Goal: Task Accomplishment & Management: Use online tool/utility

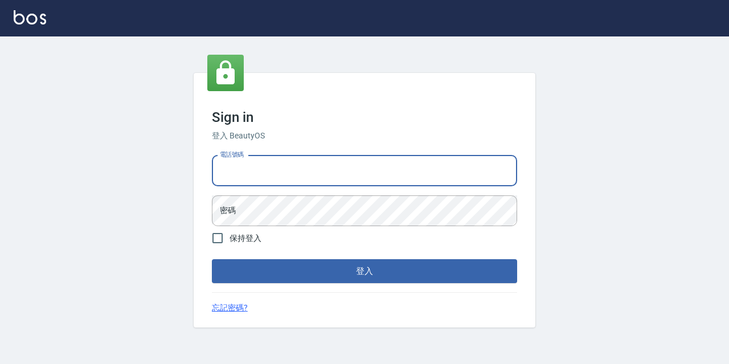
click at [449, 167] on input "電話號碼" at bounding box center [364, 171] width 305 height 31
type input "0977888999"
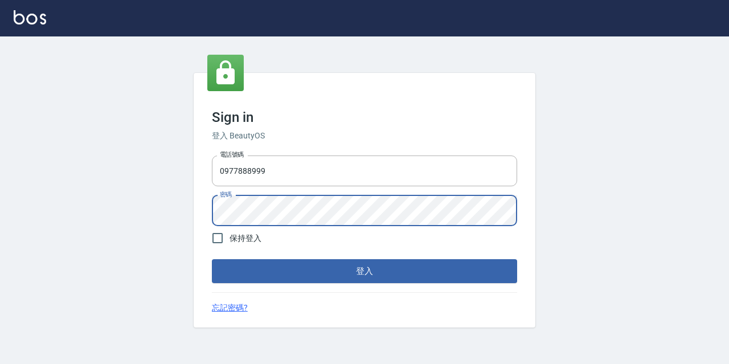
click at [212, 259] on button "登入" at bounding box center [364, 271] width 305 height 24
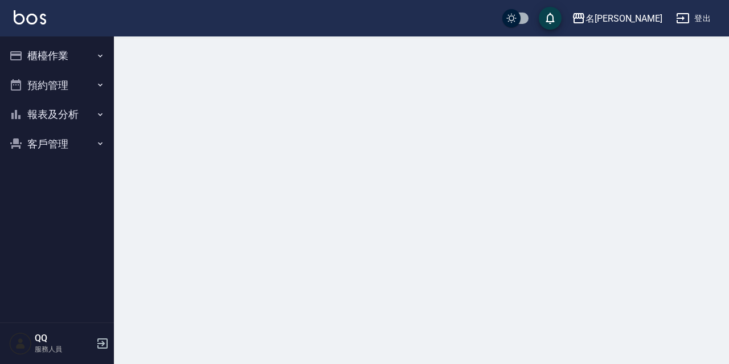
click at [66, 61] on button "櫃檯作業" at bounding box center [57, 56] width 105 height 30
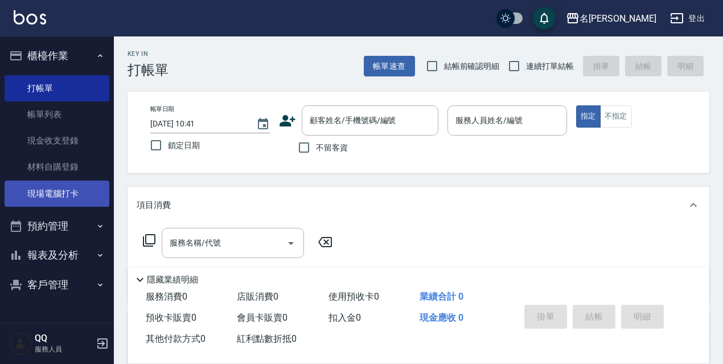
click at [79, 197] on link "現場電腦打卡" at bounding box center [57, 194] width 105 height 26
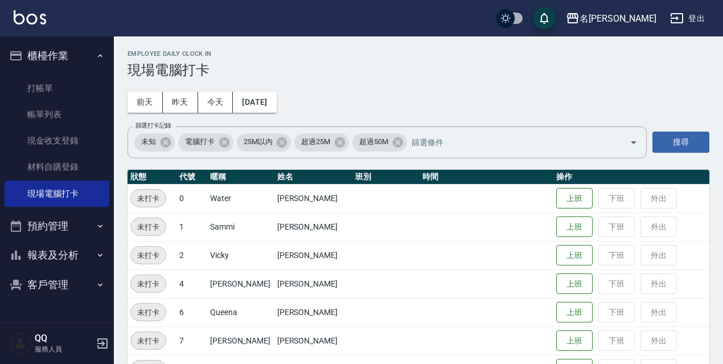
scroll to position [171, 0]
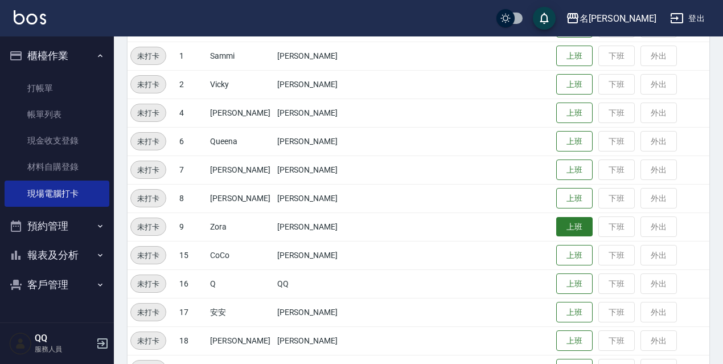
click at [562, 230] on button "上班" at bounding box center [575, 227] width 36 height 20
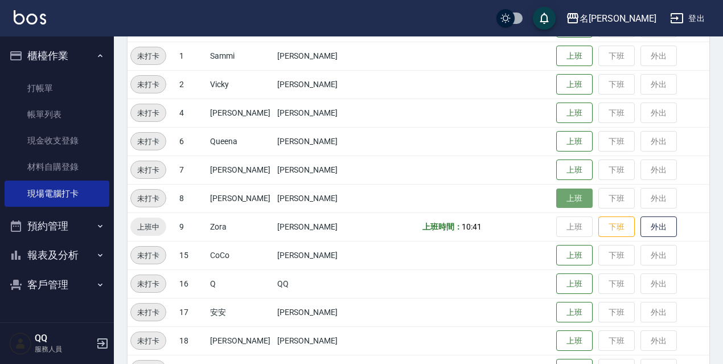
click at [563, 191] on button "上班" at bounding box center [575, 199] width 36 height 20
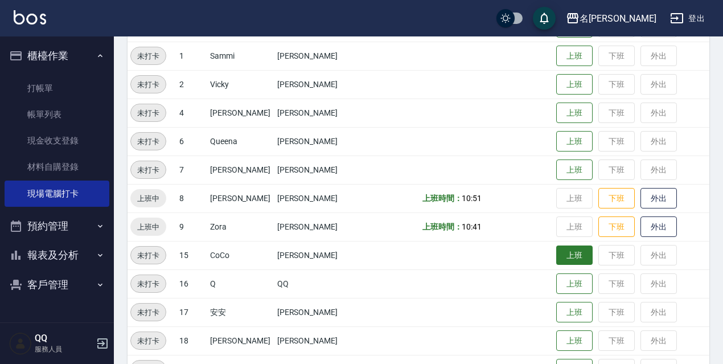
click at [564, 249] on button "上班" at bounding box center [575, 256] width 36 height 20
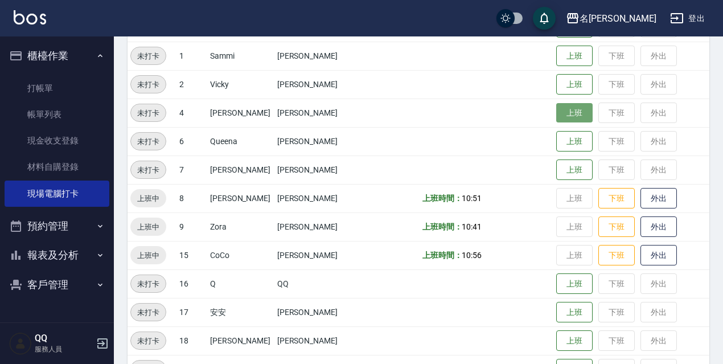
click at [567, 116] on button "上班" at bounding box center [575, 113] width 36 height 20
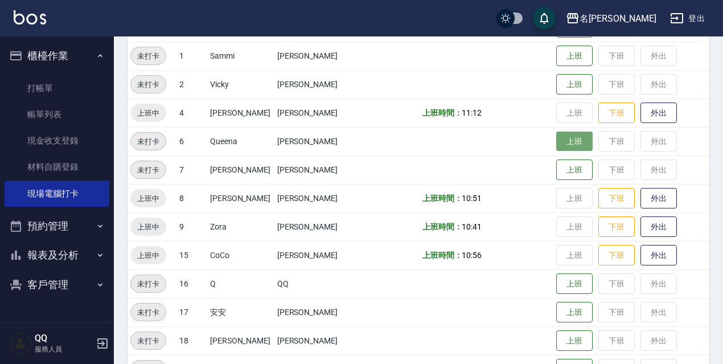
click at [566, 132] on button "上班" at bounding box center [575, 142] width 36 height 20
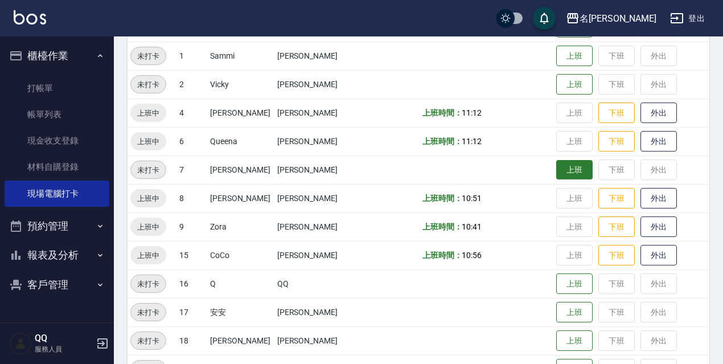
click at [562, 168] on button "上班" at bounding box center [575, 170] width 36 height 20
